Goal: Transaction & Acquisition: Purchase product/service

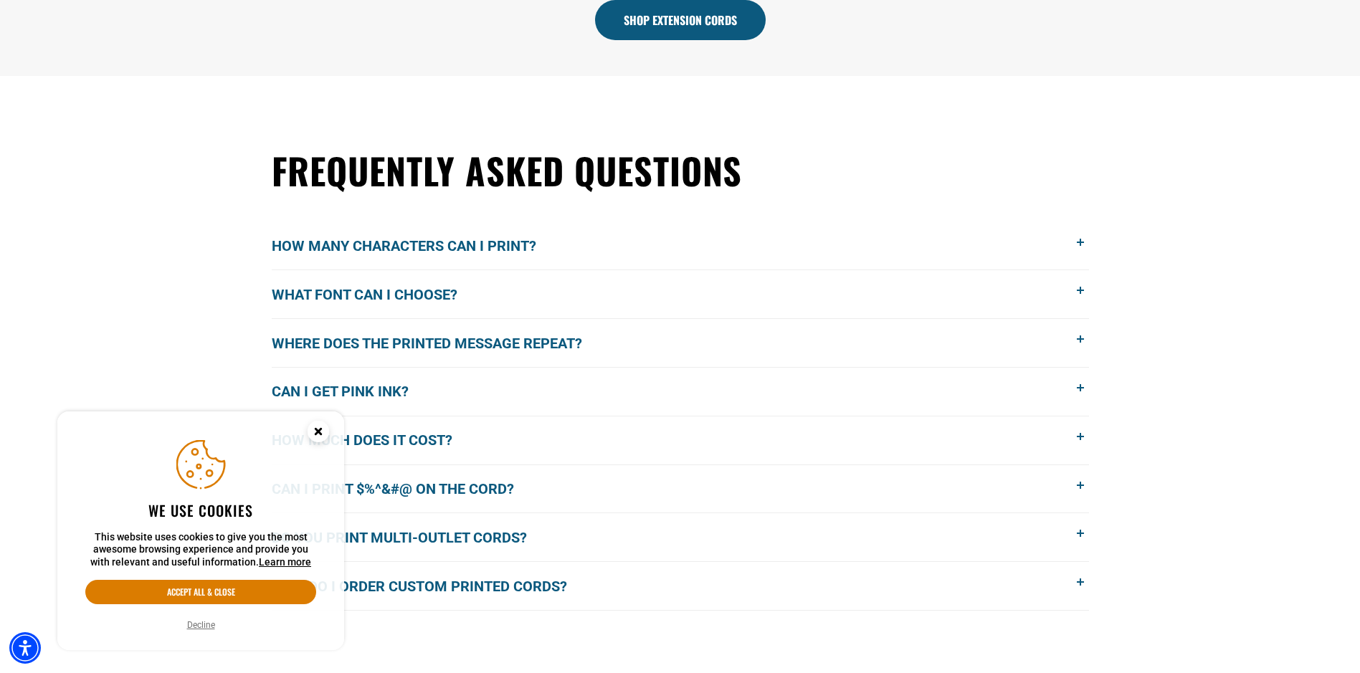
scroll to position [1291, 0]
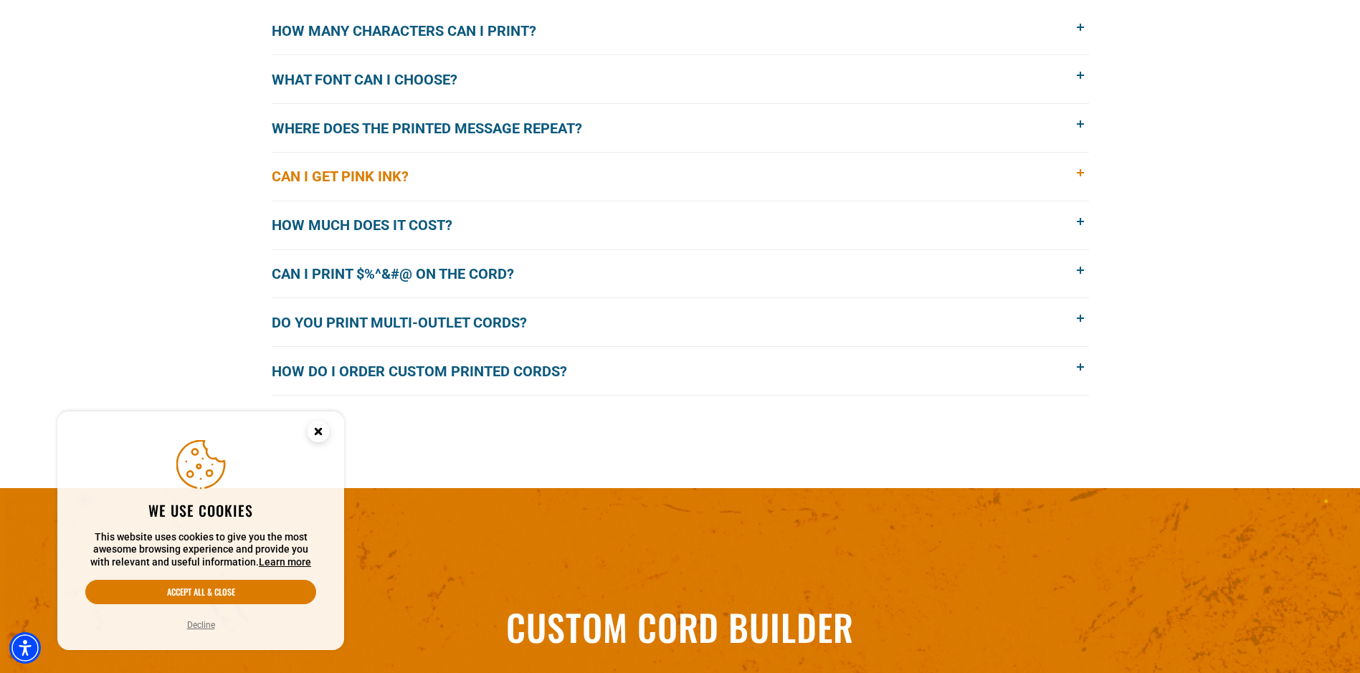
click at [390, 176] on span "Can I get pink ink?" at bounding box center [351, 177] width 158 height 22
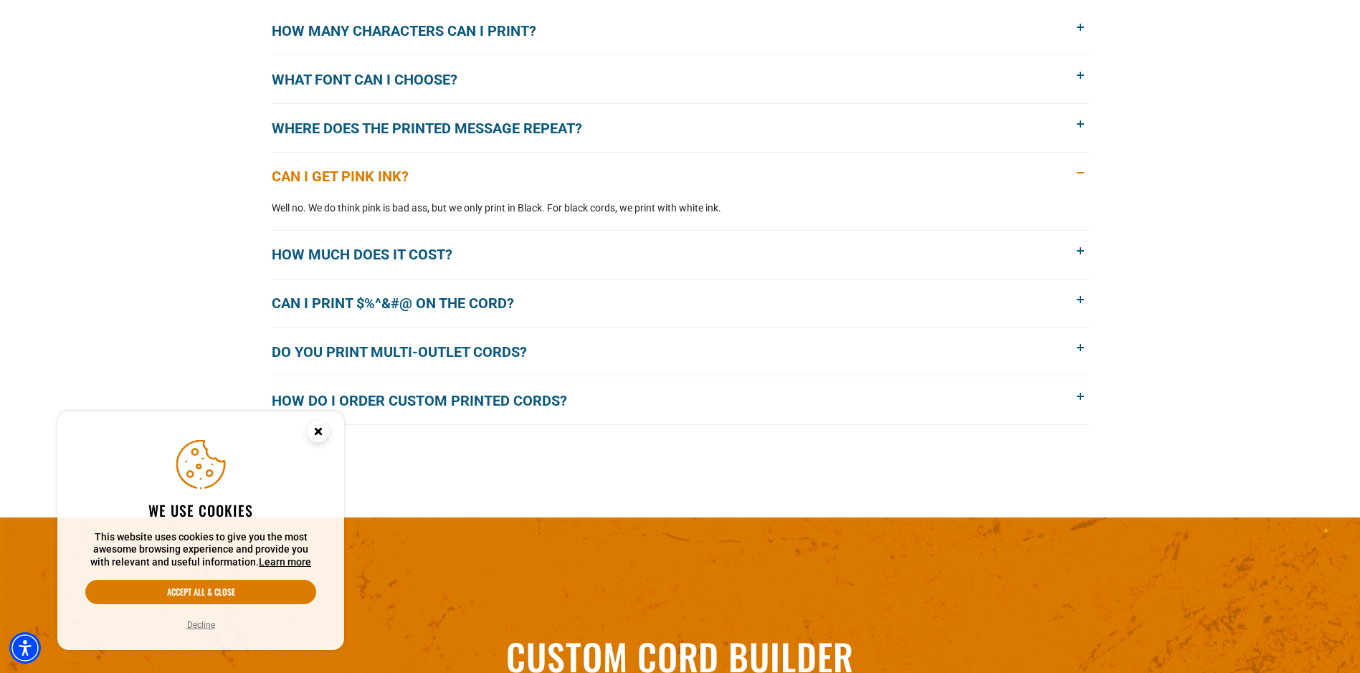
click at [390, 176] on span "Can I get pink ink?" at bounding box center [351, 177] width 158 height 22
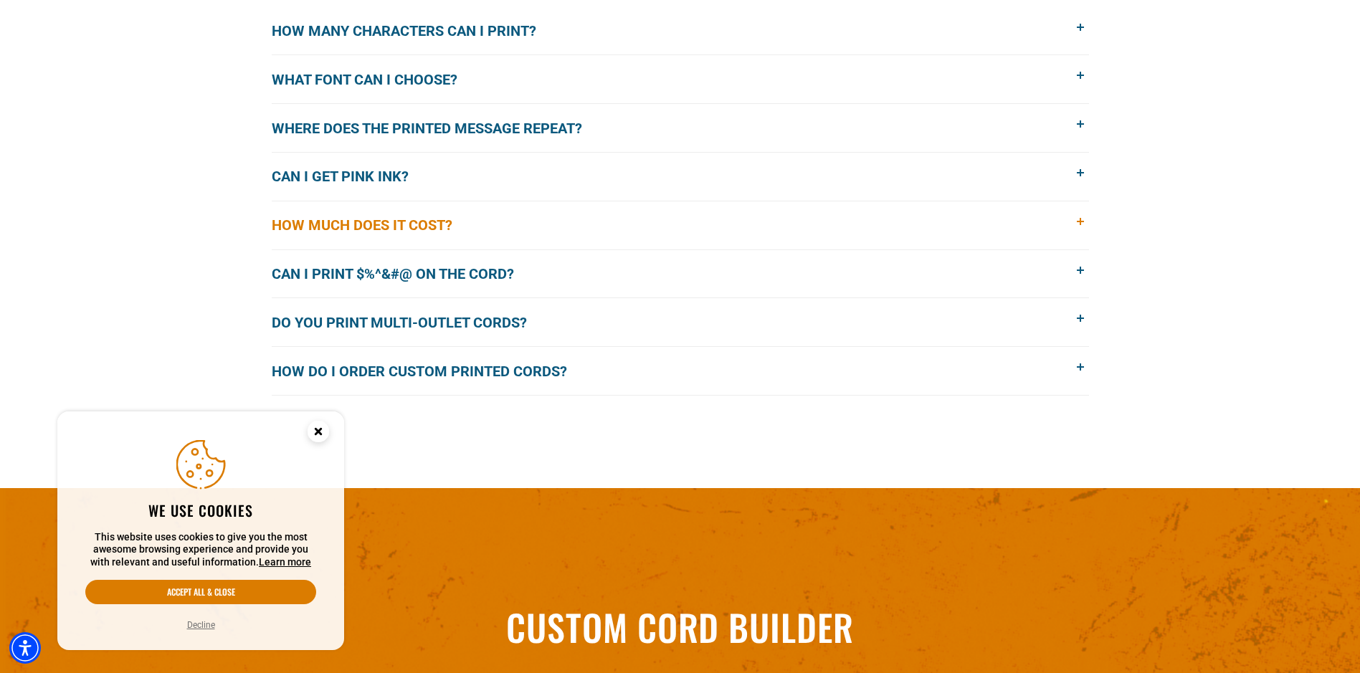
click at [408, 224] on span "How much does it cost?" at bounding box center [373, 225] width 202 height 22
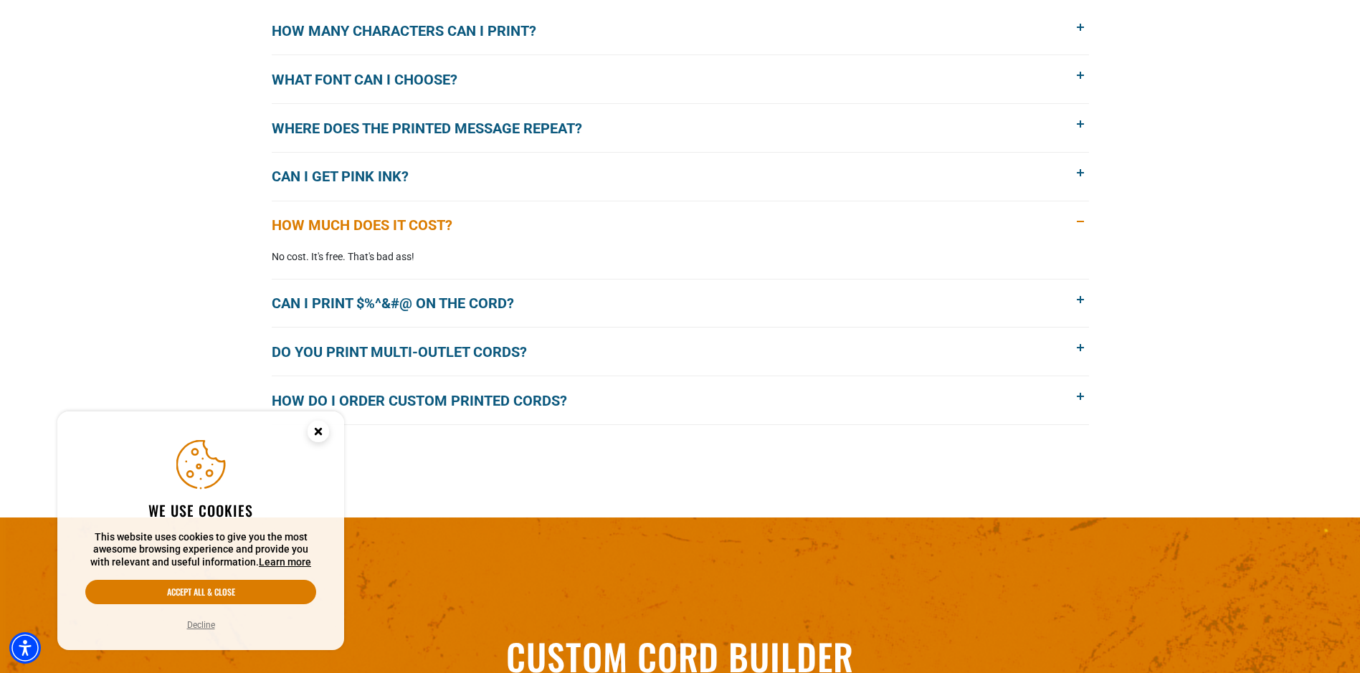
click at [408, 224] on span "How much does it cost?" at bounding box center [373, 225] width 202 height 22
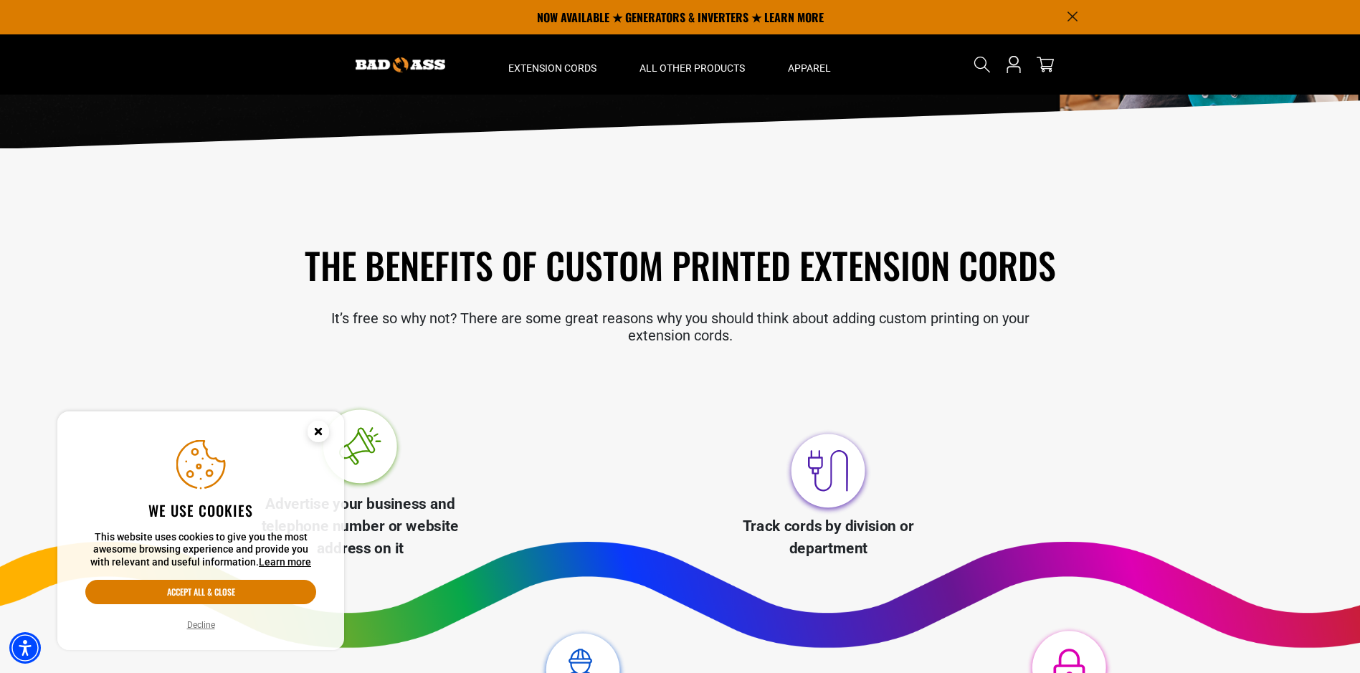
scroll to position [0, 0]
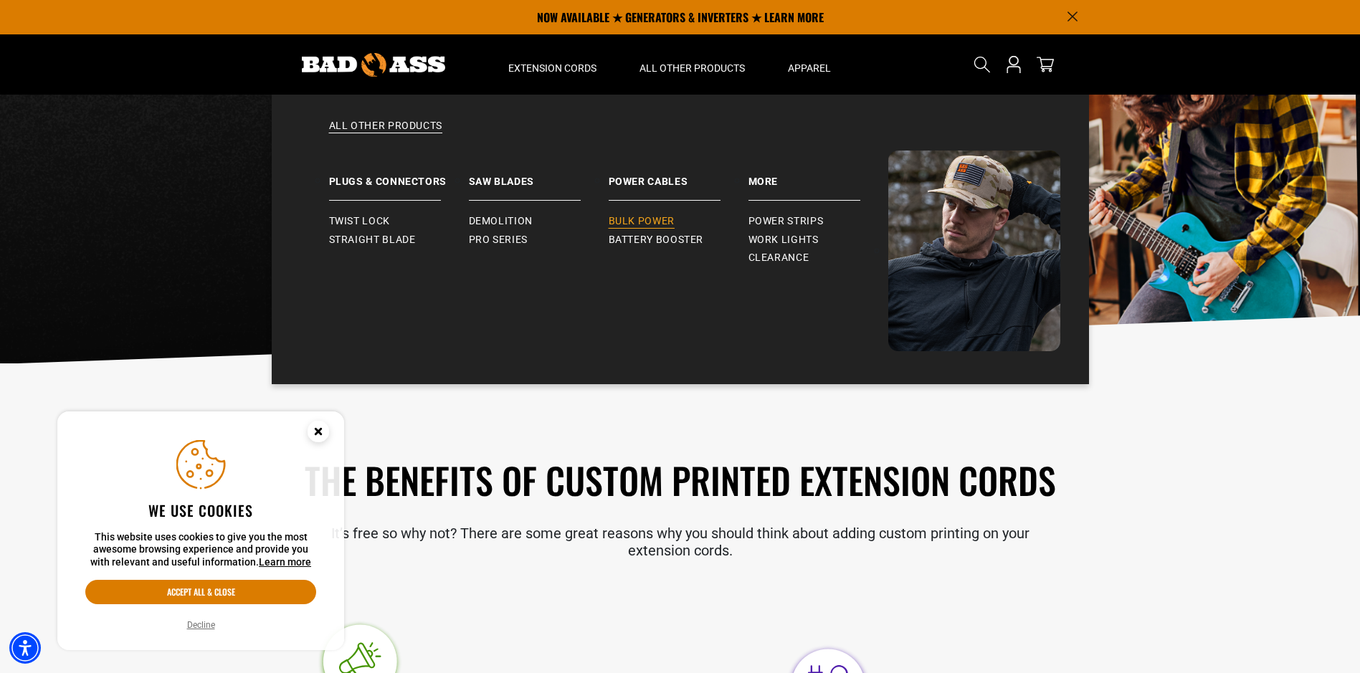
click at [653, 219] on span "Bulk Power" at bounding box center [642, 221] width 66 height 13
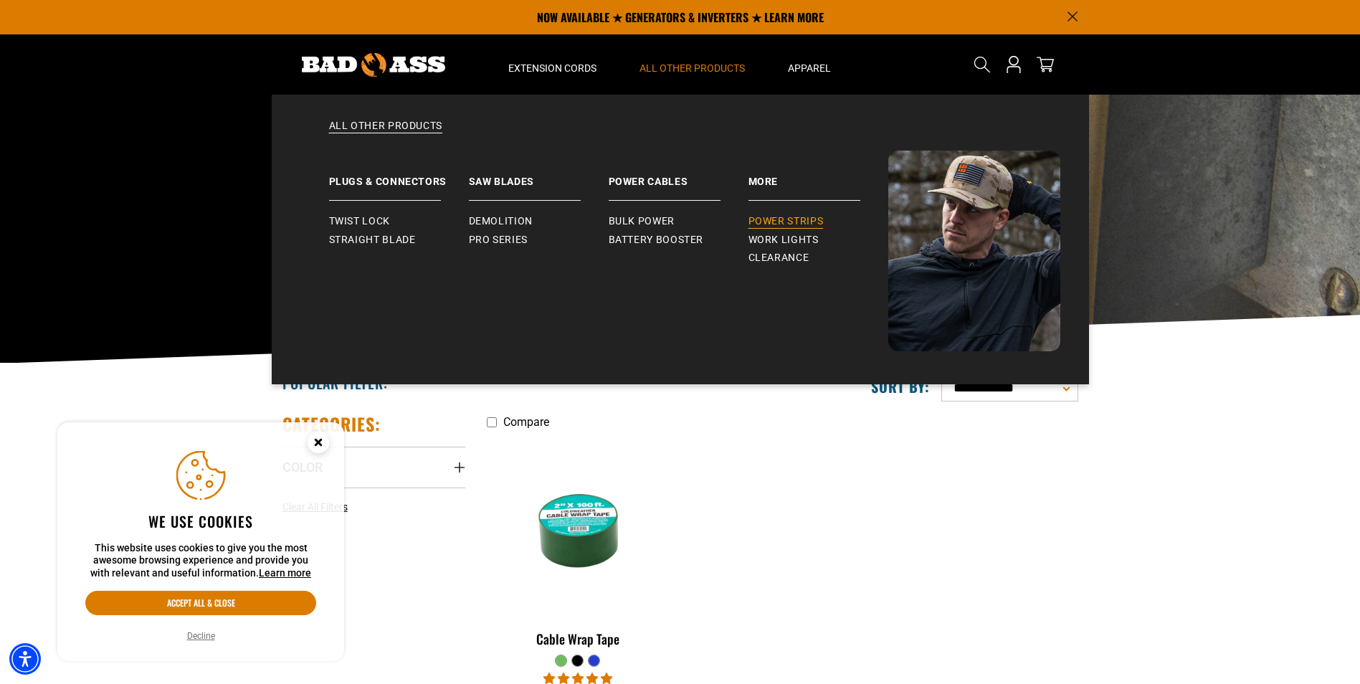
click at [785, 223] on span "Power Strips" at bounding box center [786, 221] width 75 height 13
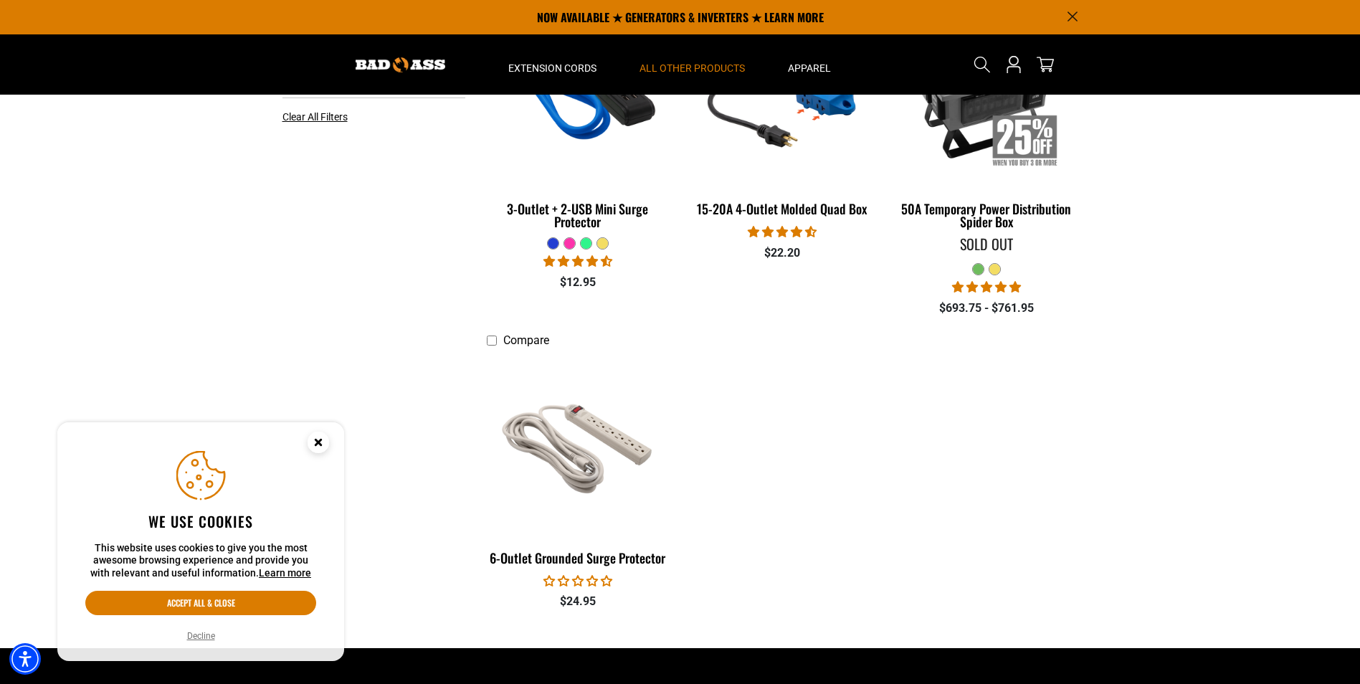
scroll to position [215, 0]
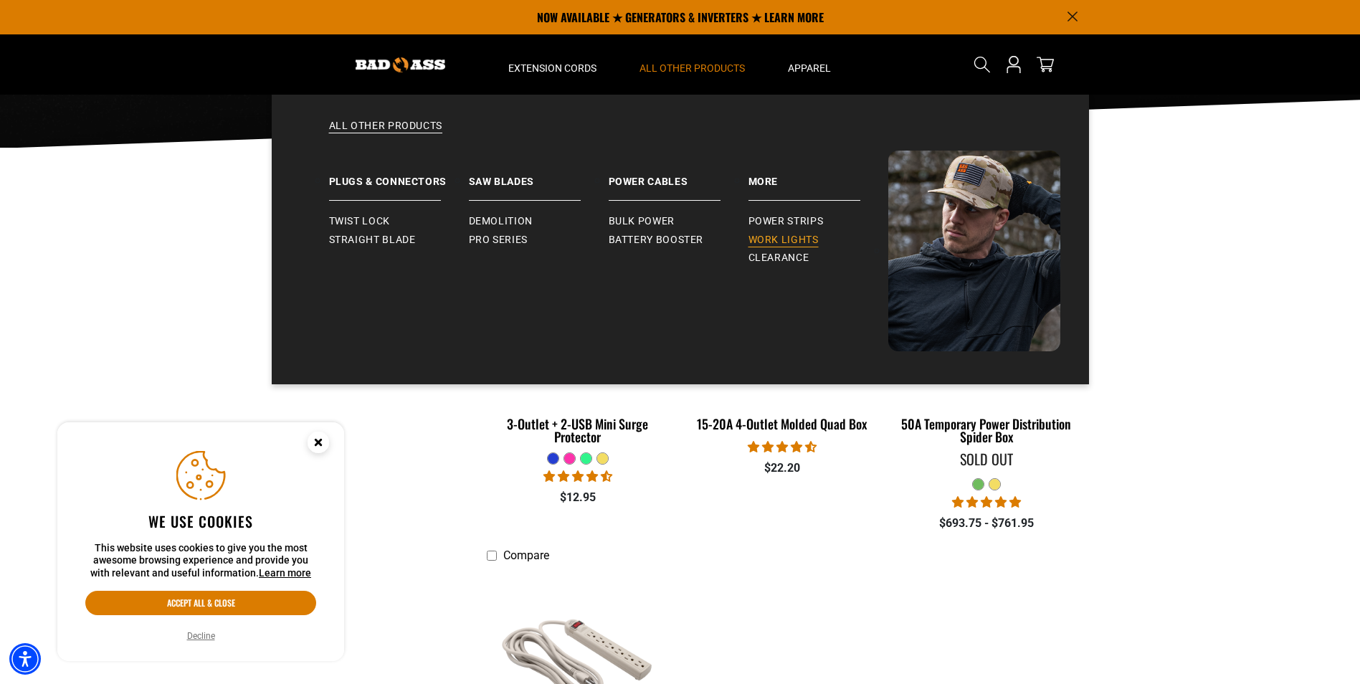
click at [778, 241] on span "Work Lights" at bounding box center [784, 240] width 70 height 13
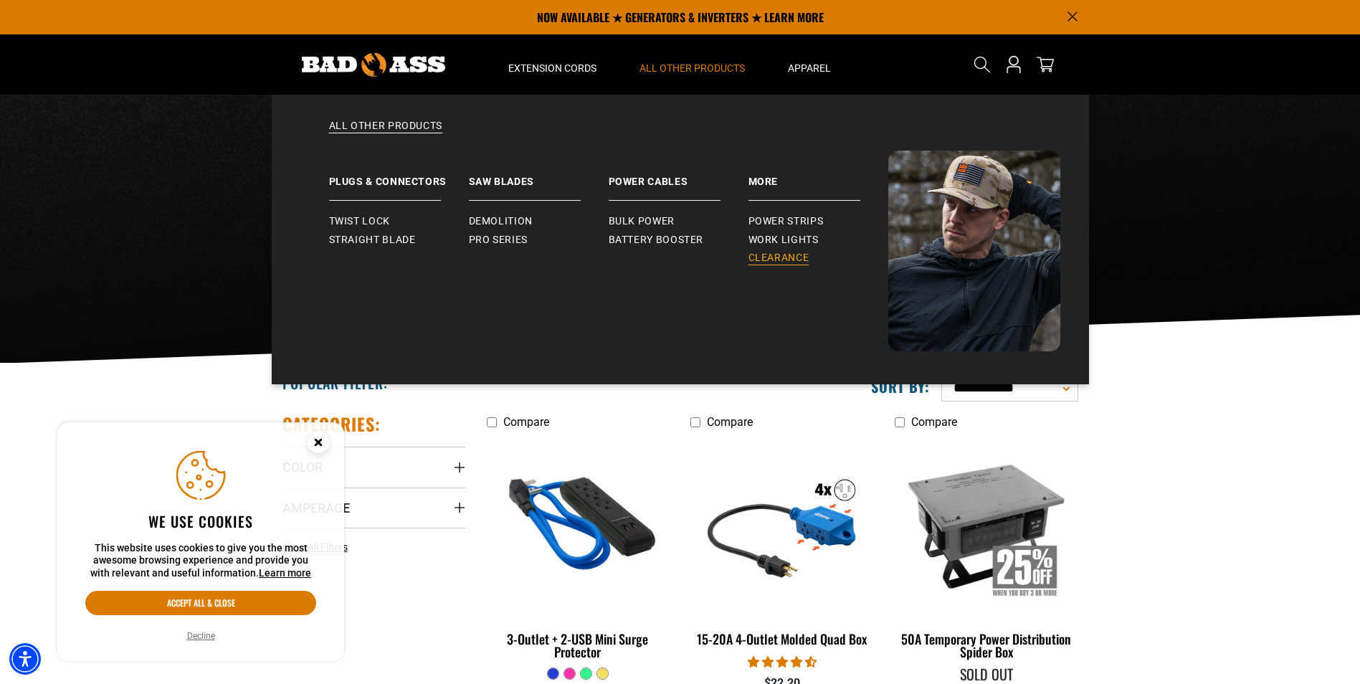
click at [796, 260] on span "Clearance" at bounding box center [779, 258] width 61 height 13
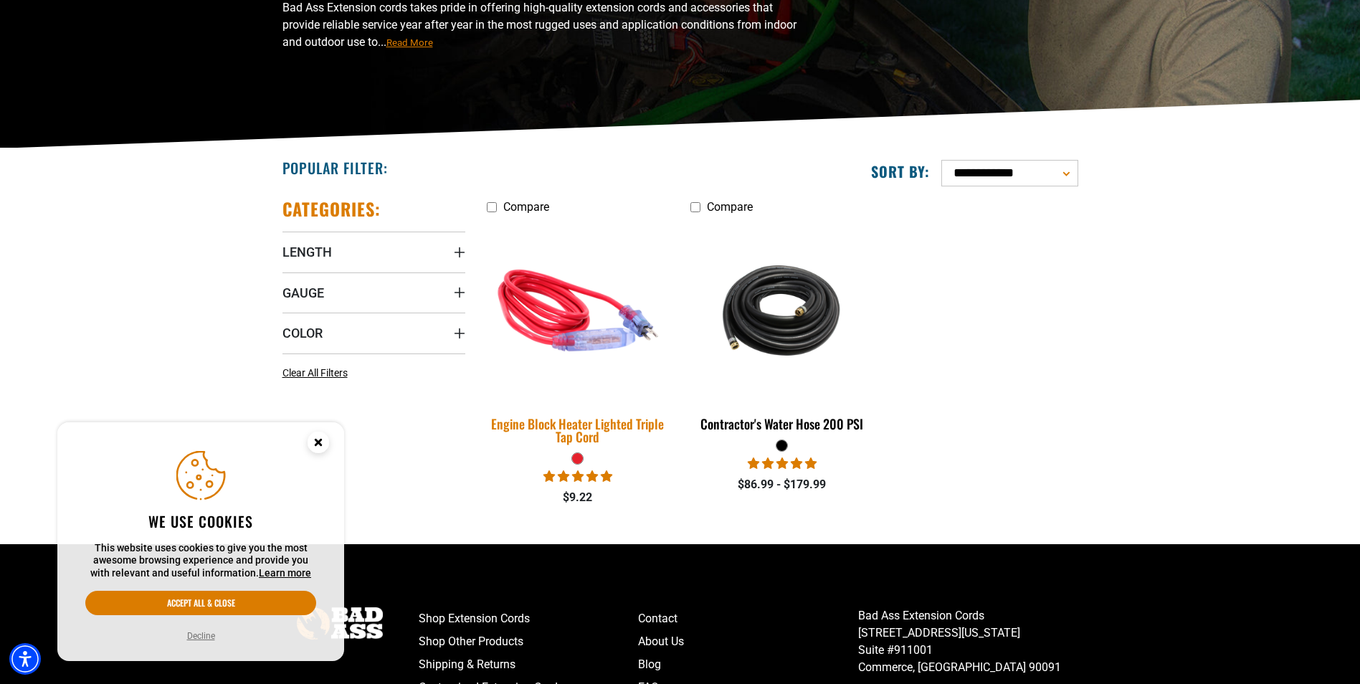
click at [569, 310] on img at bounding box center [578, 311] width 201 height 184
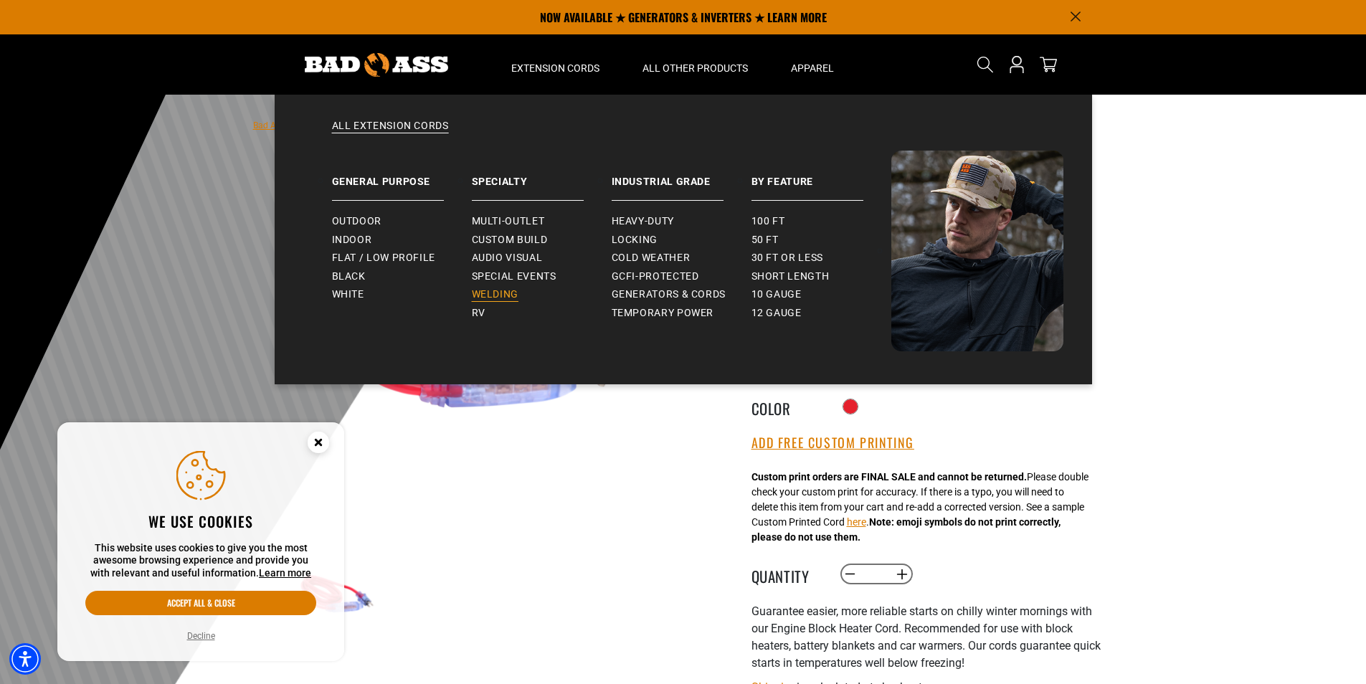
click at [501, 293] on span "Welding" at bounding box center [495, 294] width 47 height 13
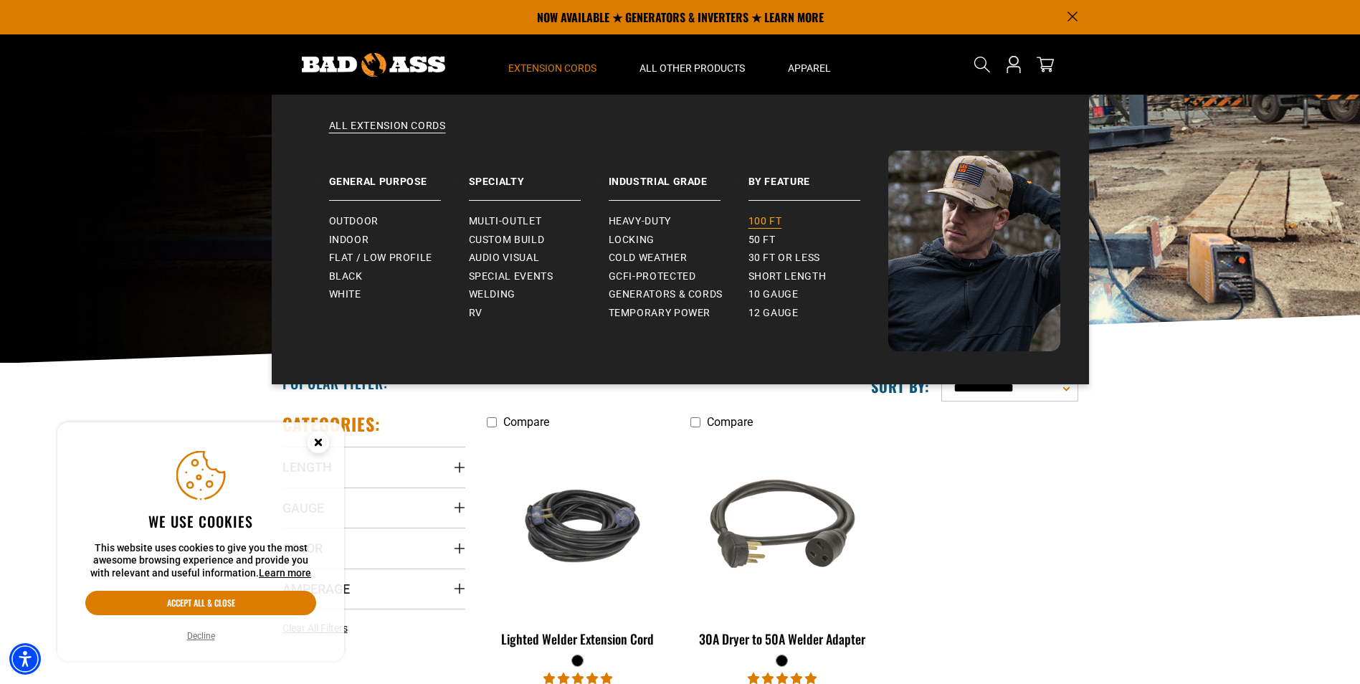
click at [762, 214] on link "100 ft" at bounding box center [819, 221] width 140 height 19
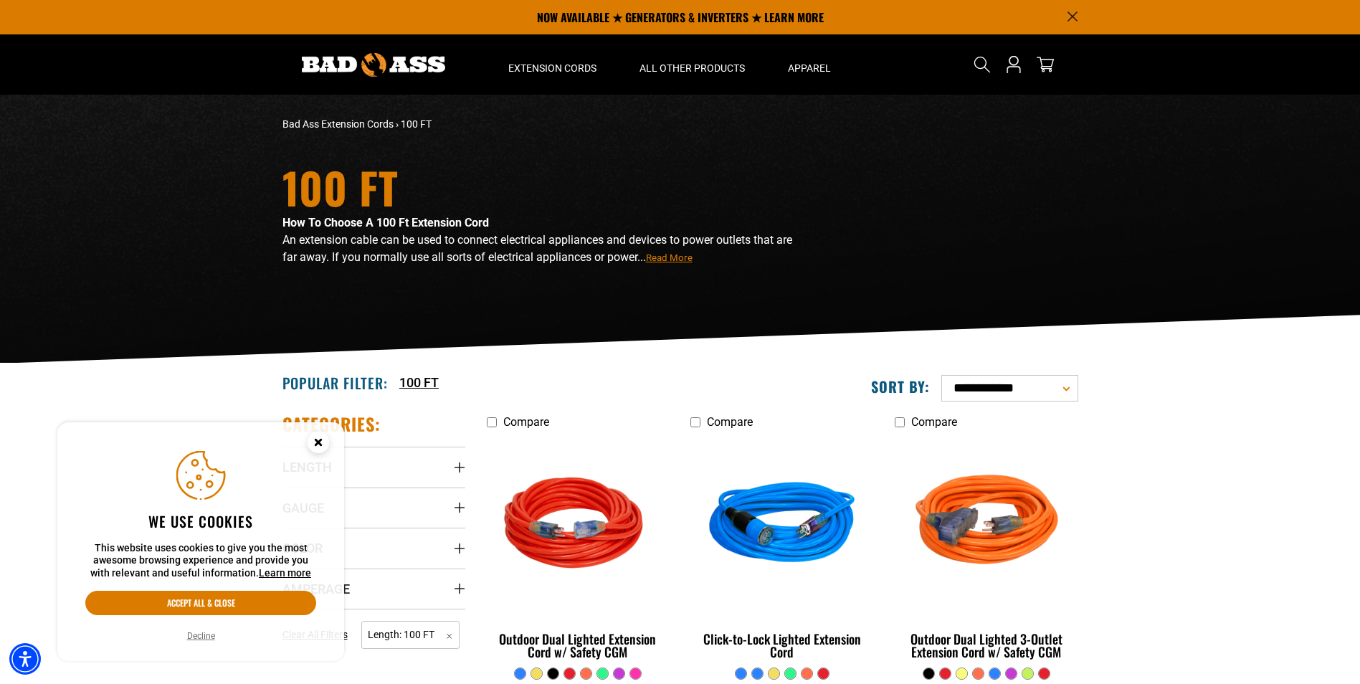
click at [985, 387] on select "**********" at bounding box center [1010, 388] width 137 height 27
select select "**********"
click at [942, 375] on select "**********" at bounding box center [1010, 388] width 137 height 27
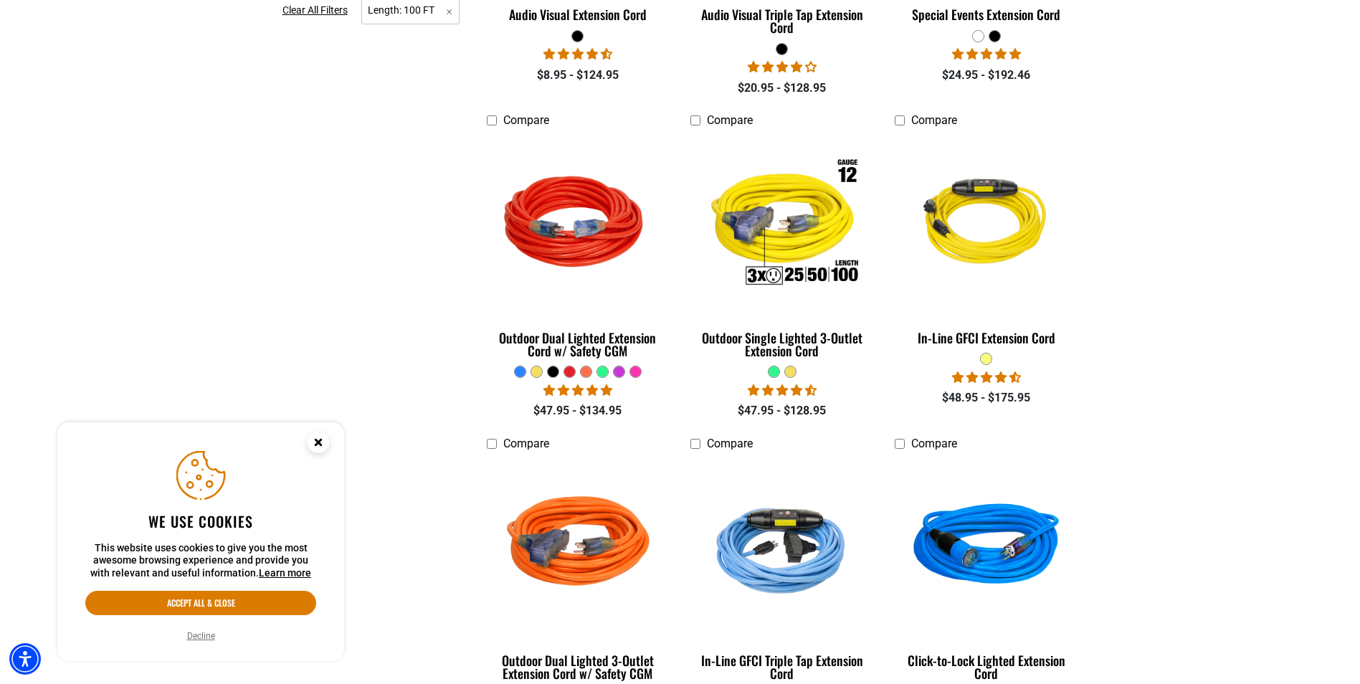
scroll to position [645, 0]
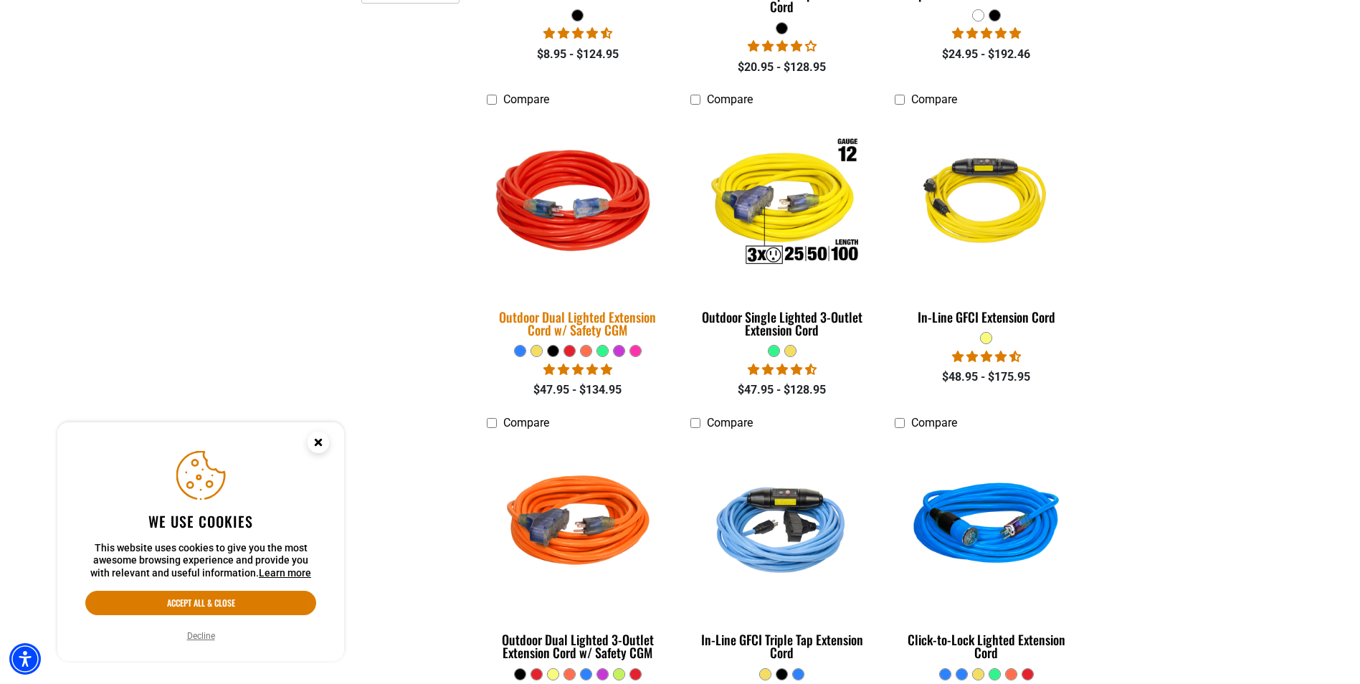
click at [586, 310] on div "Outdoor Dual Lighted Extension Cord w/ Safety CGM" at bounding box center [578, 323] width 183 height 26
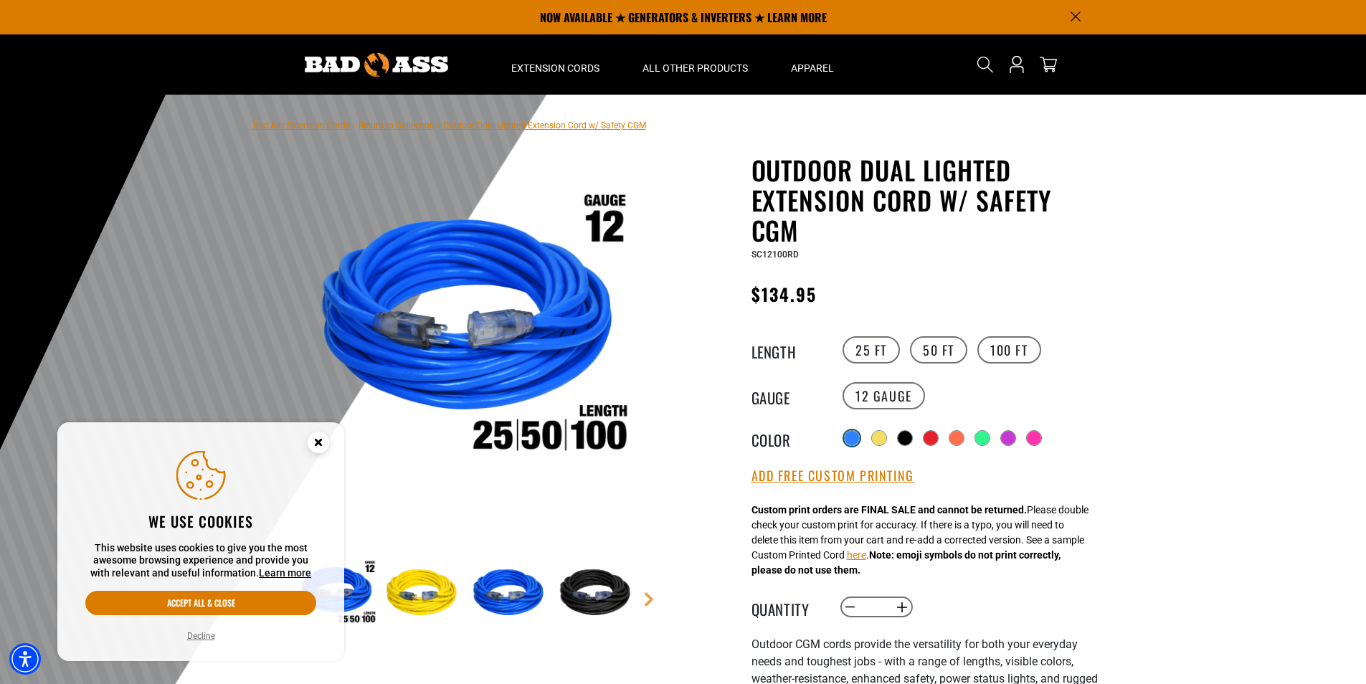
click at [850, 438] on div at bounding box center [852, 438] width 14 height 14
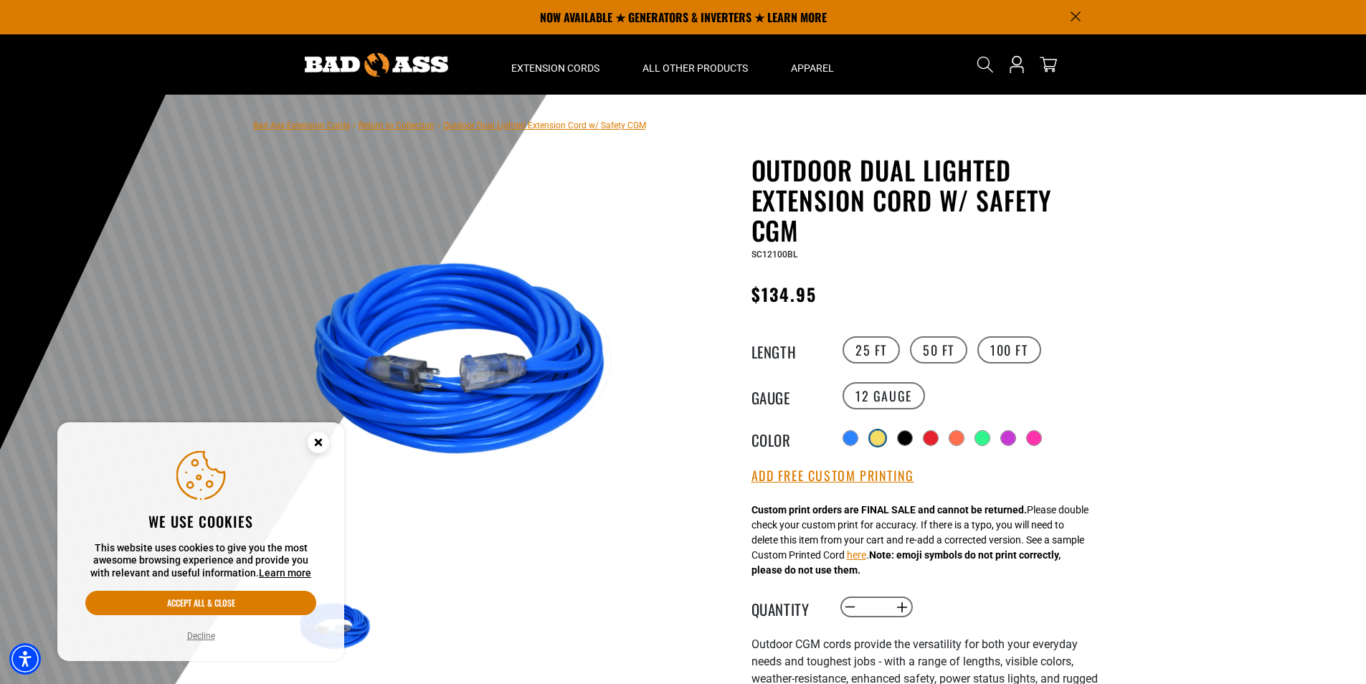
click at [886, 443] on div at bounding box center [878, 438] width 16 height 16
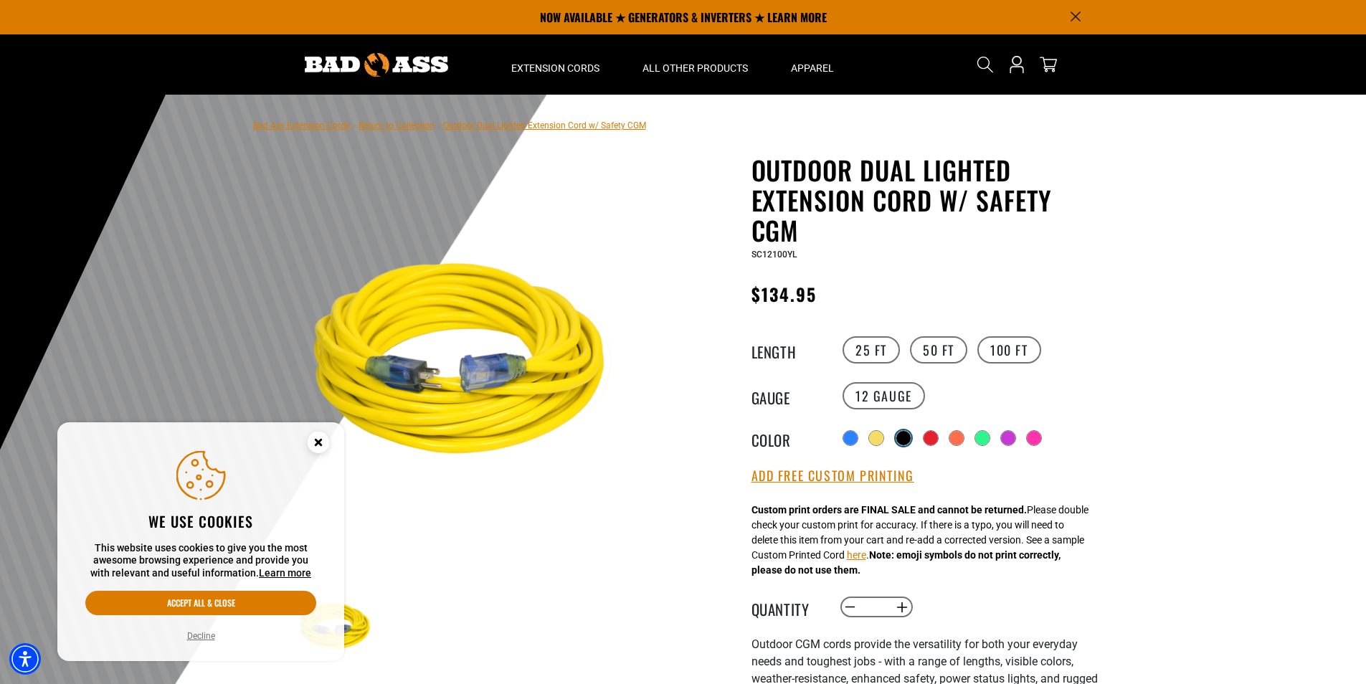
click at [904, 431] on div at bounding box center [903, 438] width 14 height 14
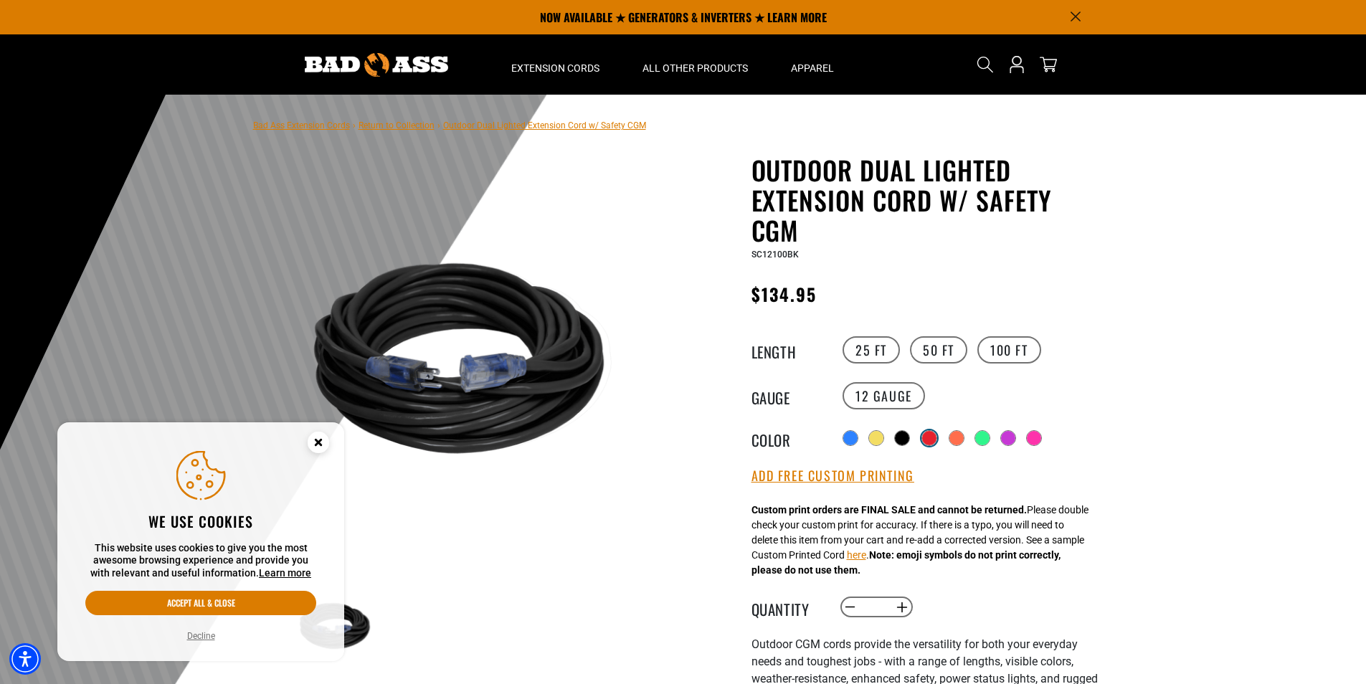
click at [928, 440] on div at bounding box center [929, 438] width 16 height 16
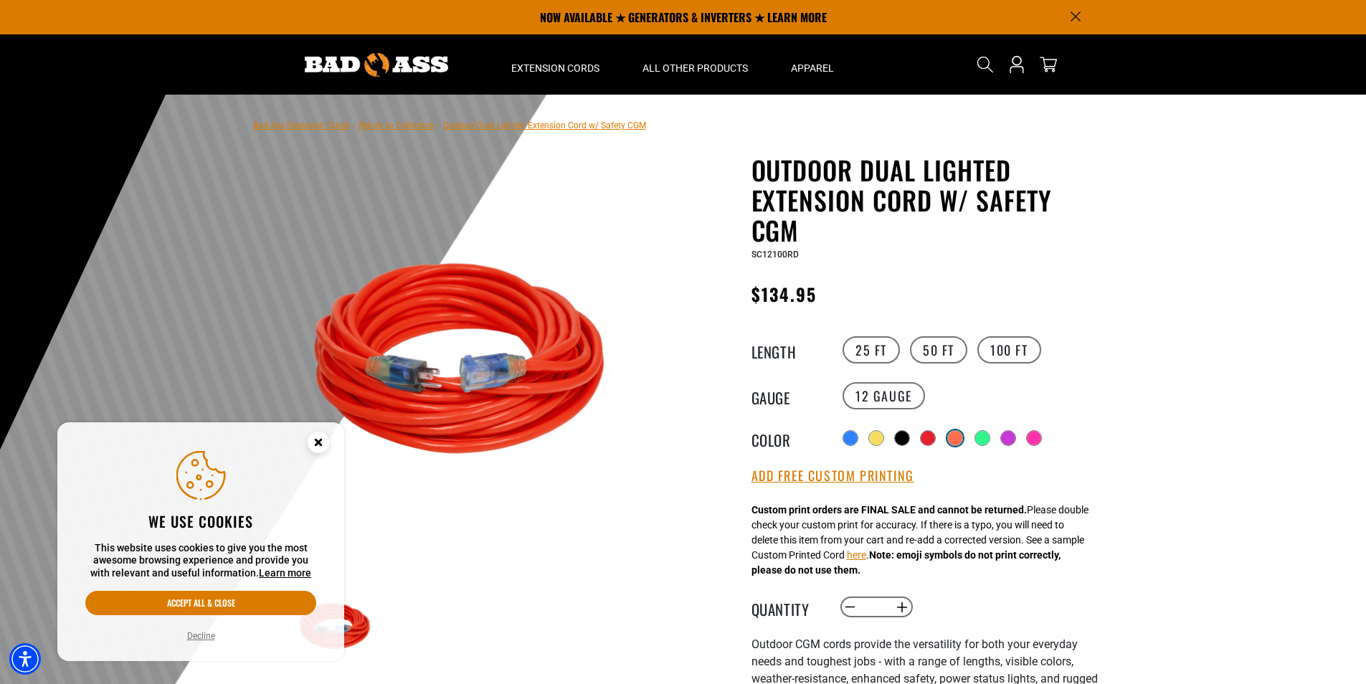
drag, startPoint x: 957, startPoint y: 437, endPoint x: 964, endPoint y: 441, distance: 7.4
click at [957, 437] on div at bounding box center [955, 438] width 14 height 14
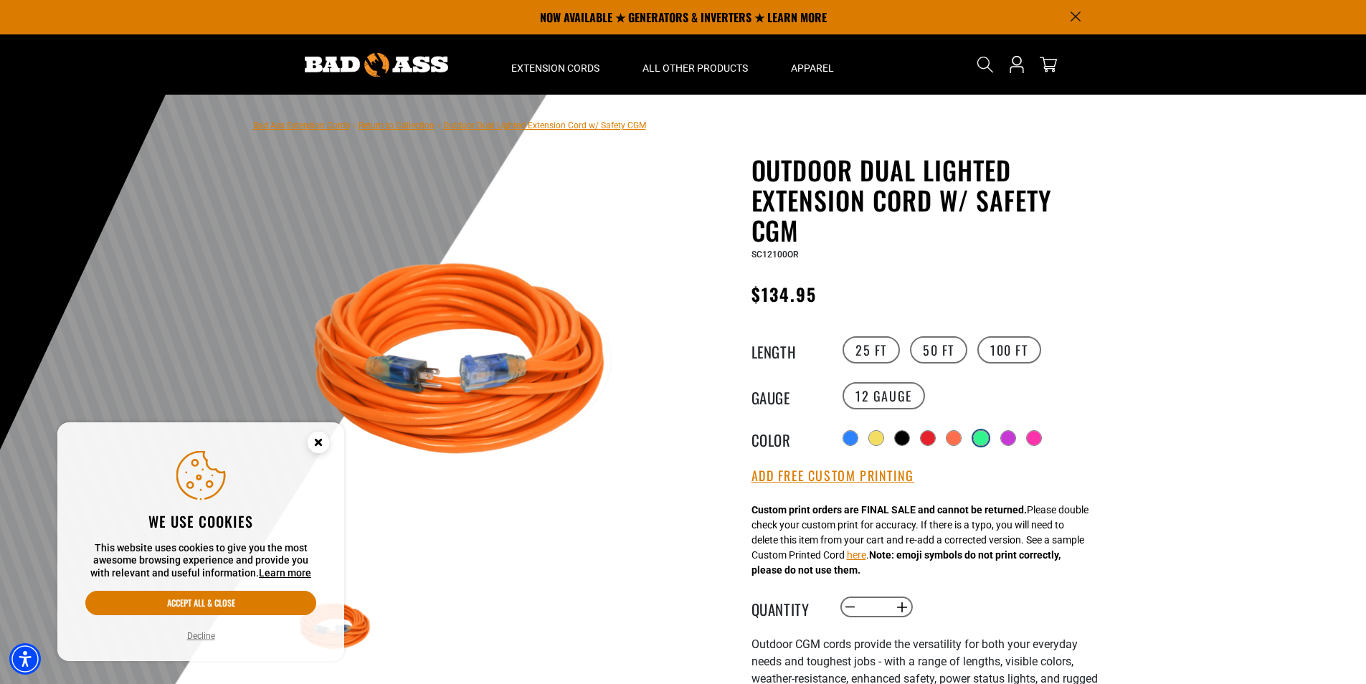
click at [981, 435] on div at bounding box center [981, 438] width 14 height 14
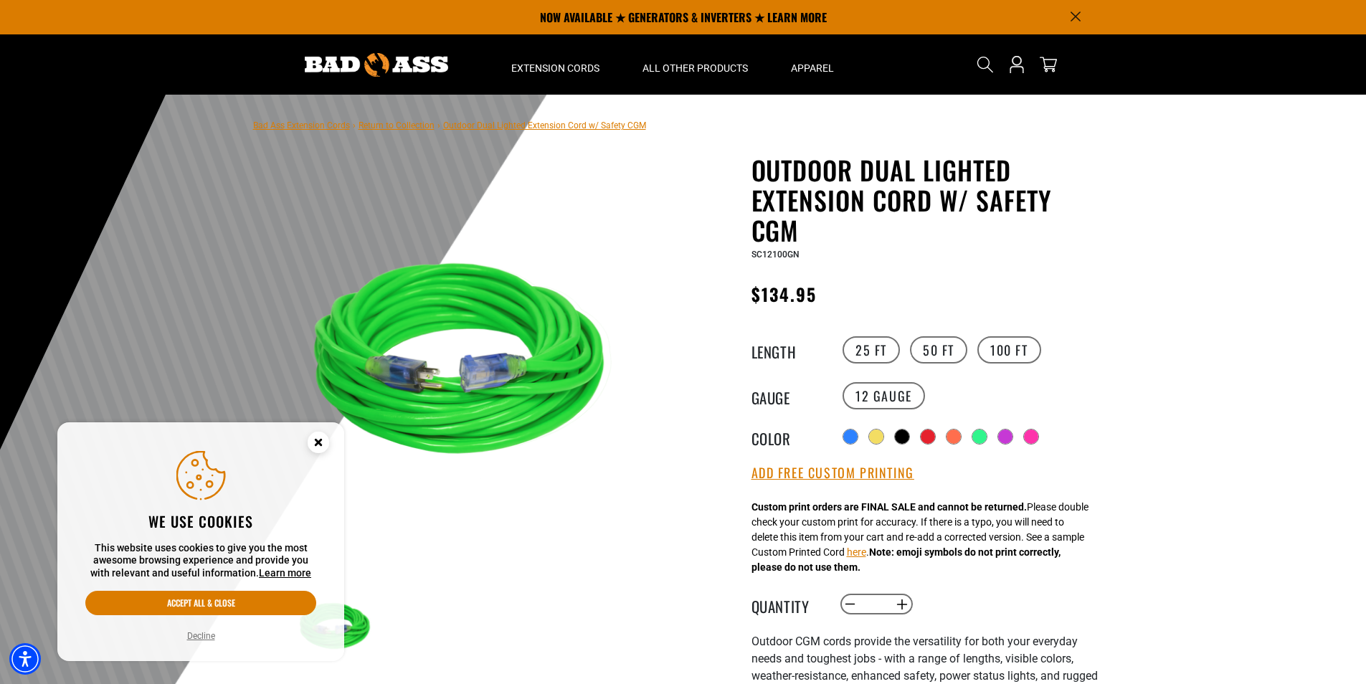
click at [997, 427] on div "Radio button Radio button Radio button Radio button Radio button Radio button" at bounding box center [971, 436] width 264 height 23
click at [998, 435] on div "Radio button Radio button Radio button Radio button Radio button Radio button" at bounding box center [971, 436] width 264 height 23
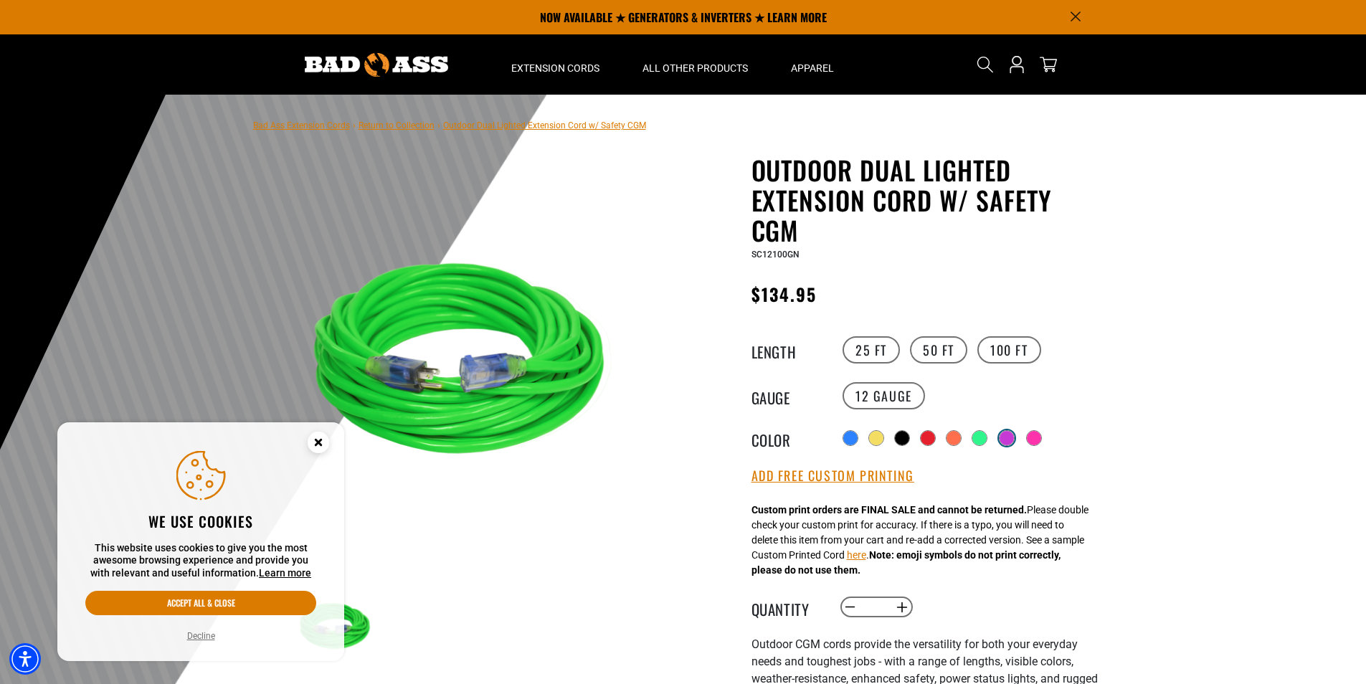
click at [1014, 439] on div at bounding box center [1007, 438] width 14 height 14
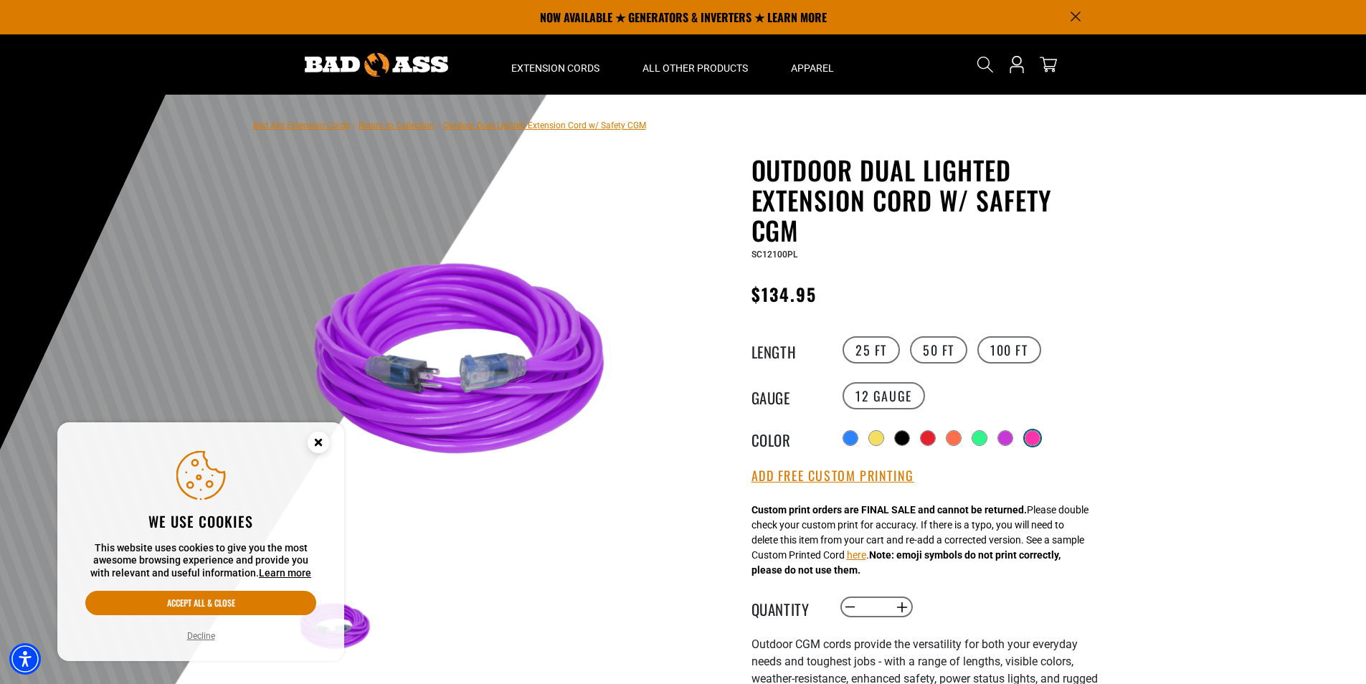
click at [1032, 440] on div at bounding box center [1033, 438] width 16 height 16
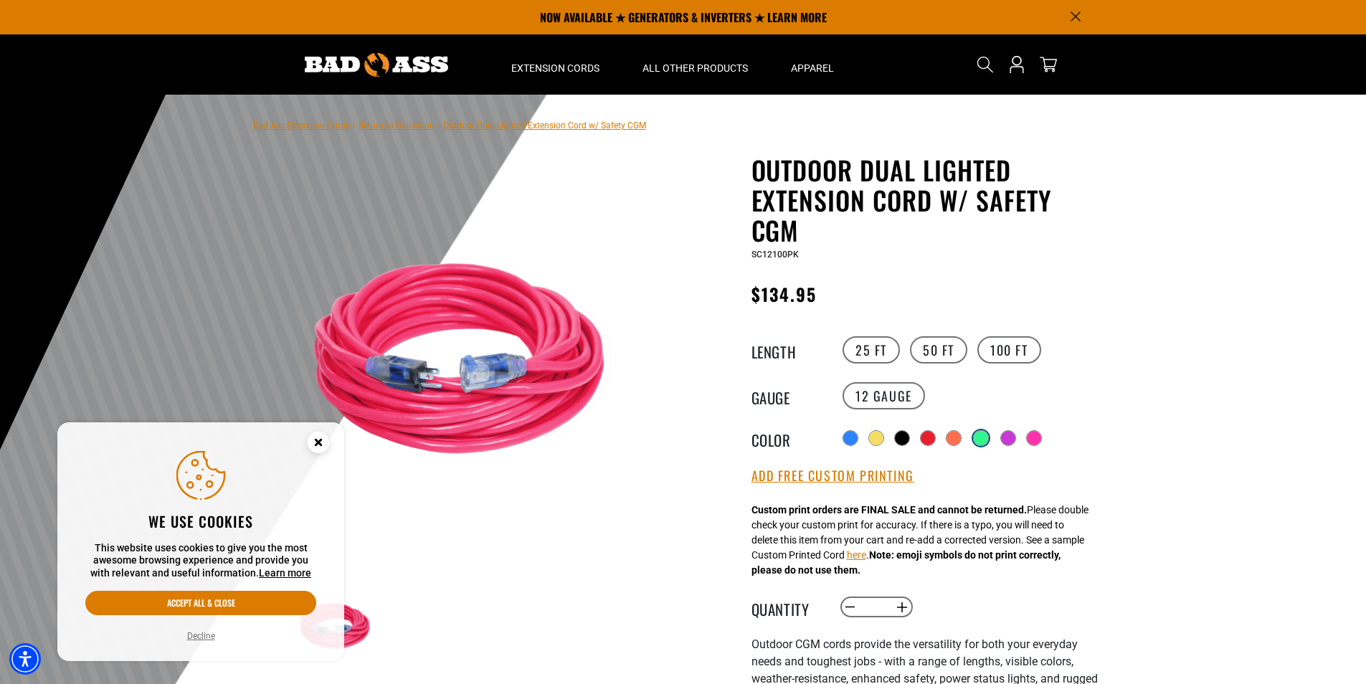
click at [979, 440] on div at bounding box center [981, 438] width 14 height 14
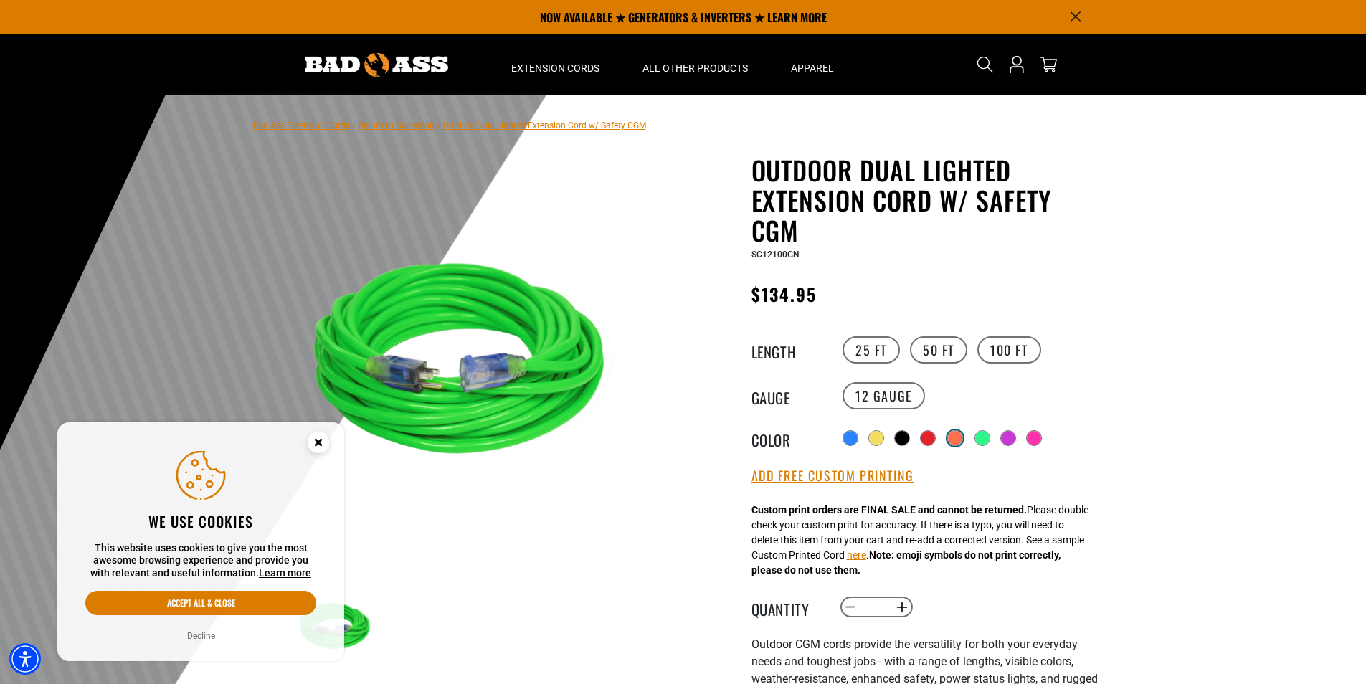
click at [954, 441] on div at bounding box center [955, 438] width 14 height 14
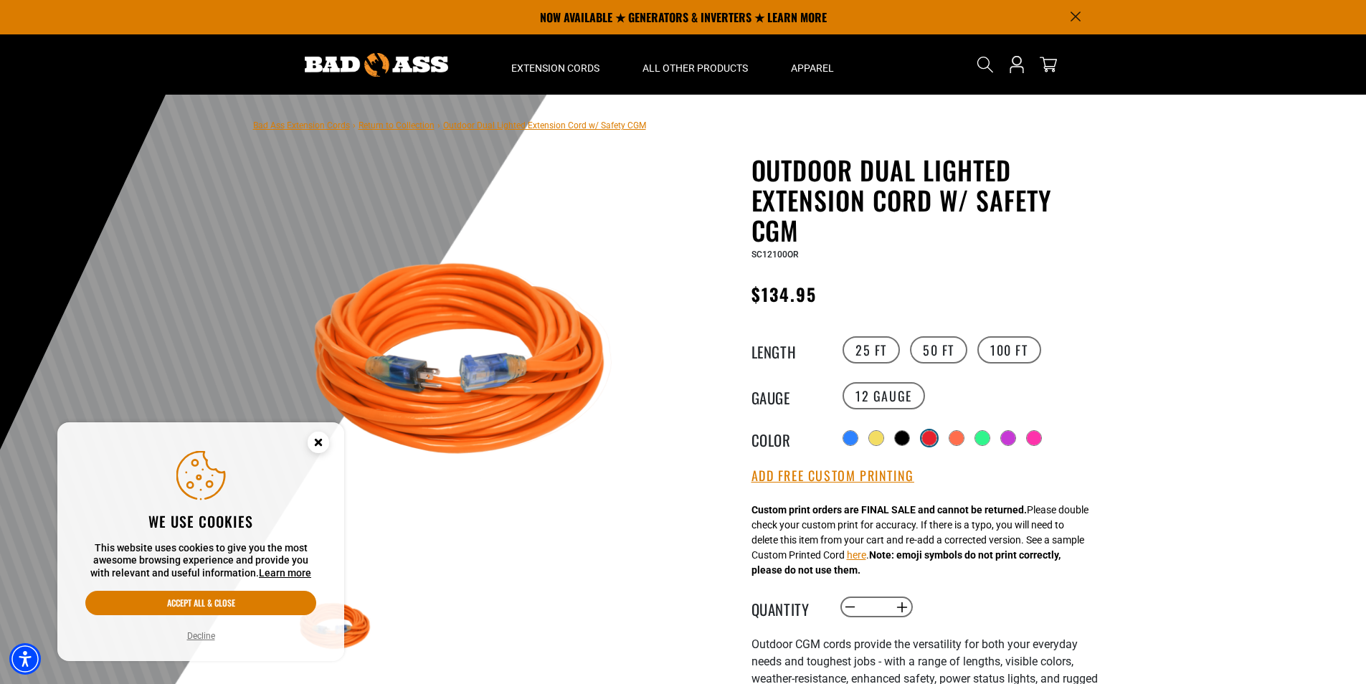
drag, startPoint x: 920, startPoint y: 440, endPoint x: 929, endPoint y: 437, distance: 9.8
click at [925, 439] on div "Radio button Radio button Radio button Radio button Radio button Radio button" at bounding box center [971, 438] width 264 height 26
click at [896, 435] on div at bounding box center [904, 438] width 16 height 16
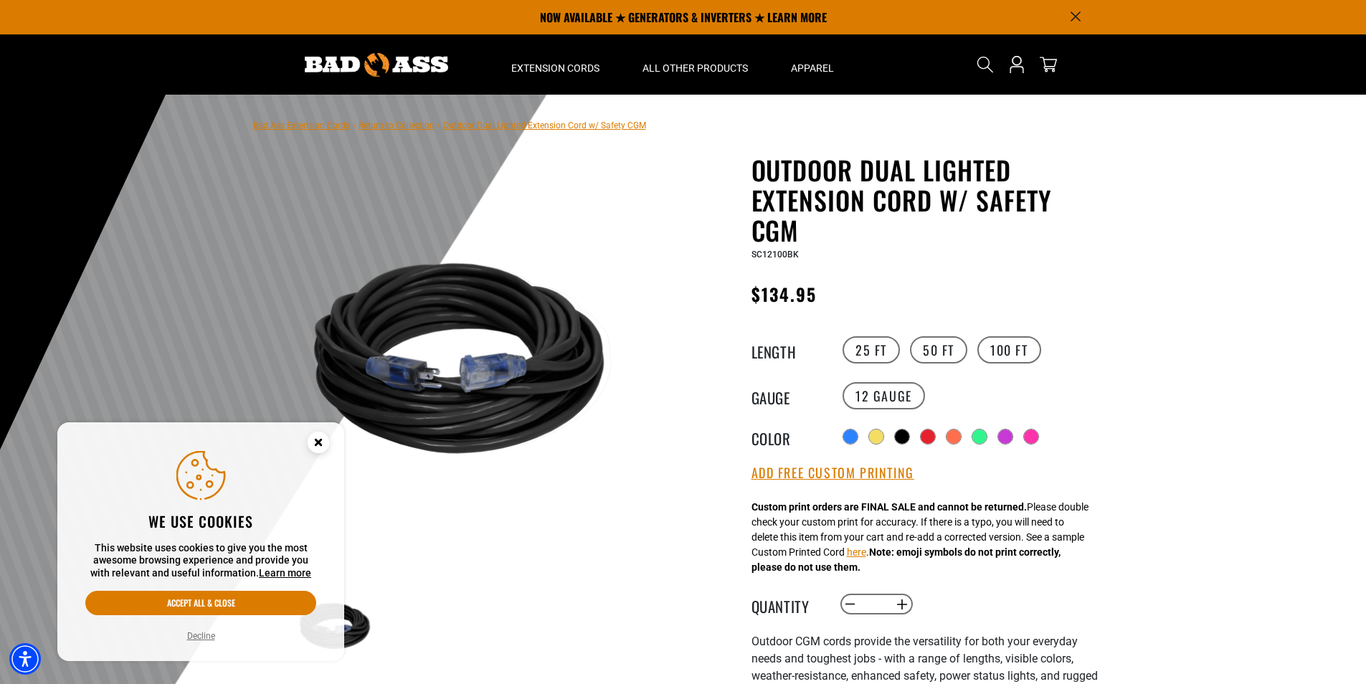
click at [858, 441] on div "Radio button Radio button Radio button Radio button Radio button Radio button" at bounding box center [971, 436] width 264 height 23
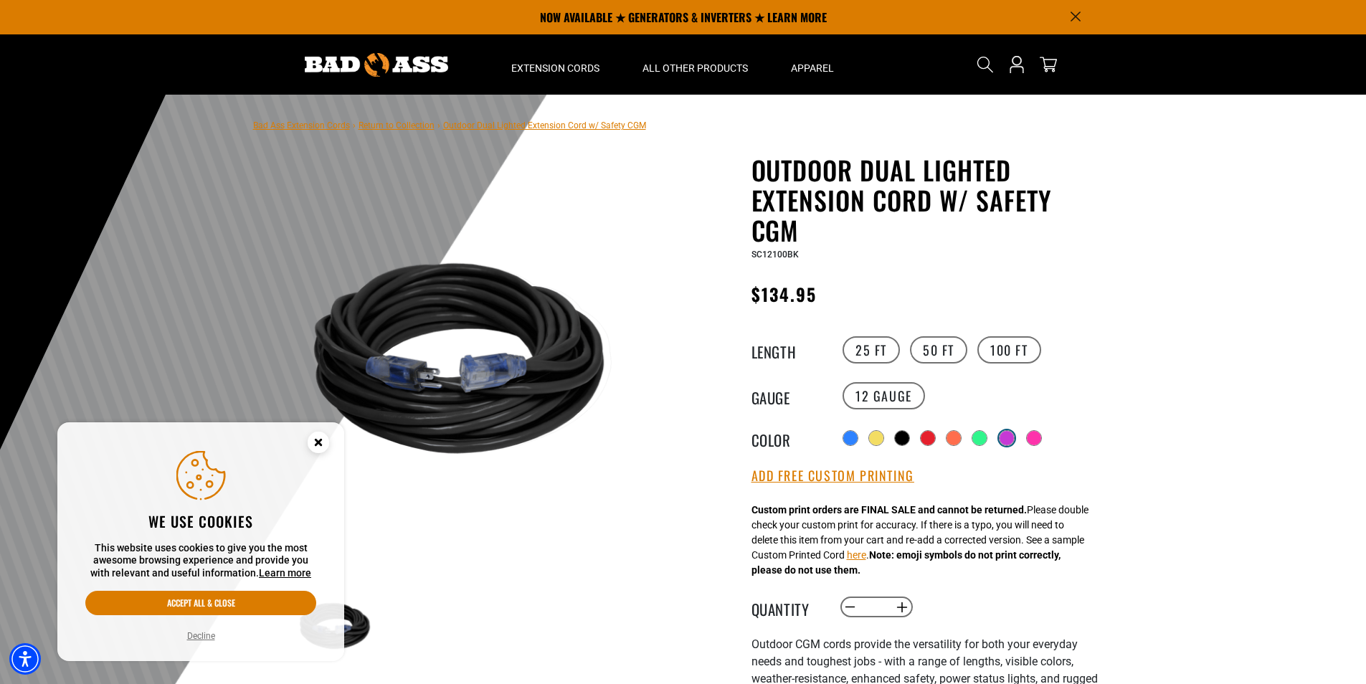
click at [1003, 436] on label "Radio button" at bounding box center [1006, 438] width 19 height 19
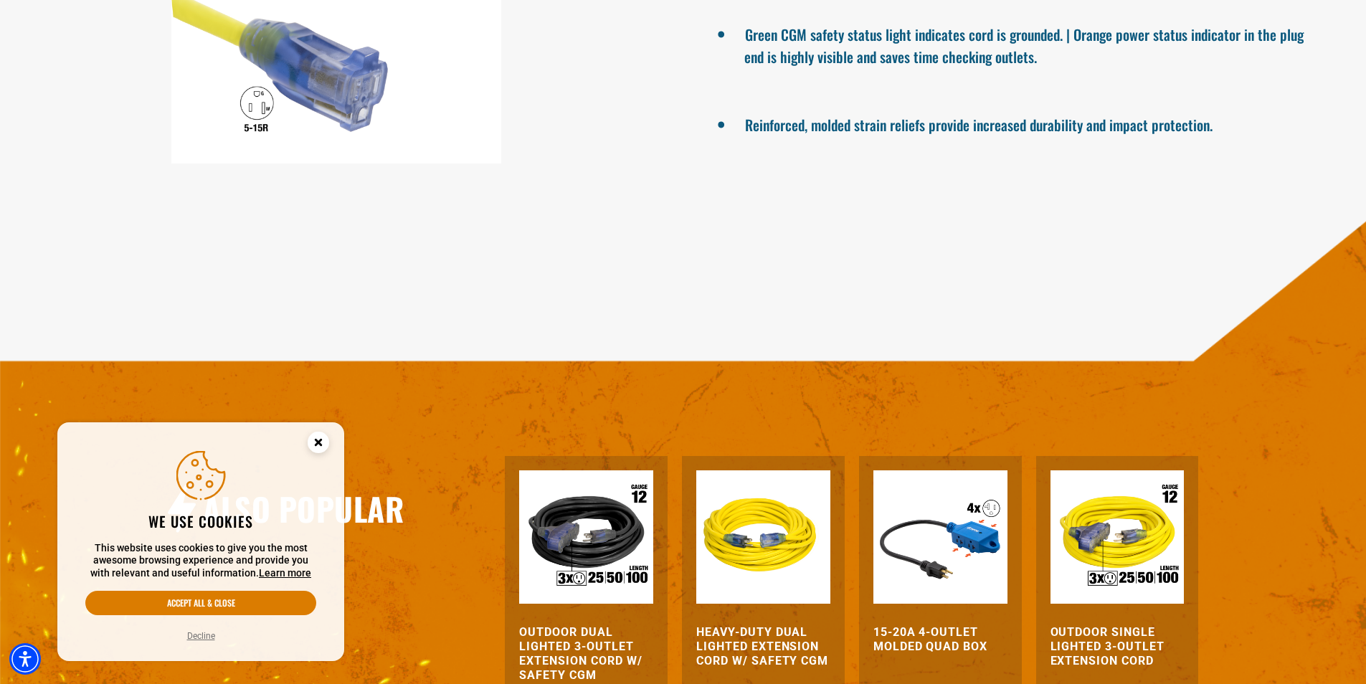
scroll to position [1506, 0]
